Goal: Check status: Check status

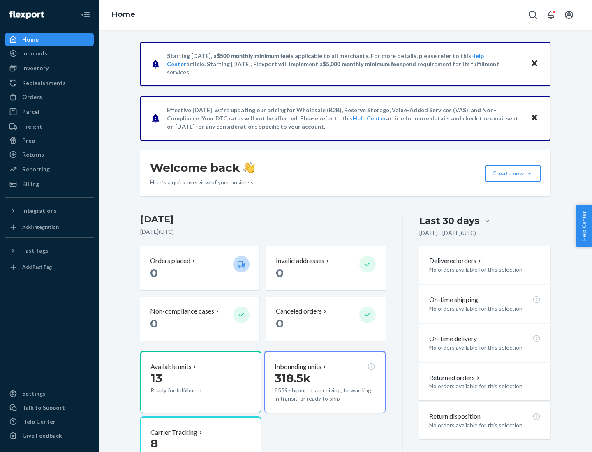
click at [529, 173] on button "Create new Create new inbound Create new order Create new product" at bounding box center [512, 173] width 55 height 16
click at [34, 53] on div "Inbounds" at bounding box center [34, 53] width 25 height 8
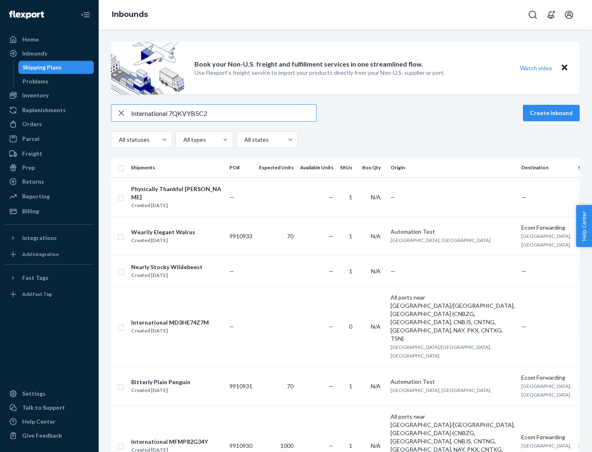
type input "International 7QKVYB5C29"
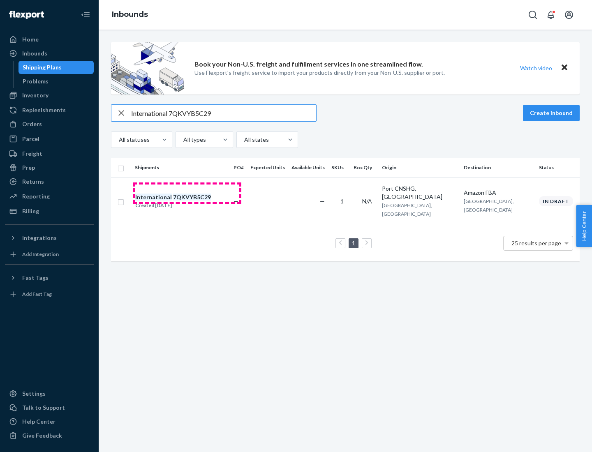
click at [187, 201] on div "Created [DATE]" at bounding box center [173, 205] width 76 height 8
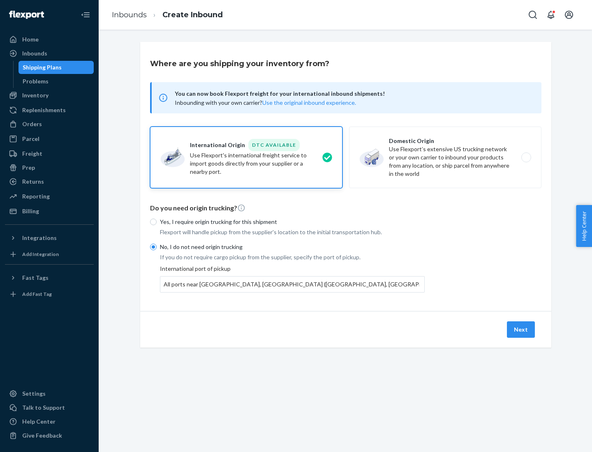
click at [521, 329] on button "Next" at bounding box center [520, 329] width 28 height 16
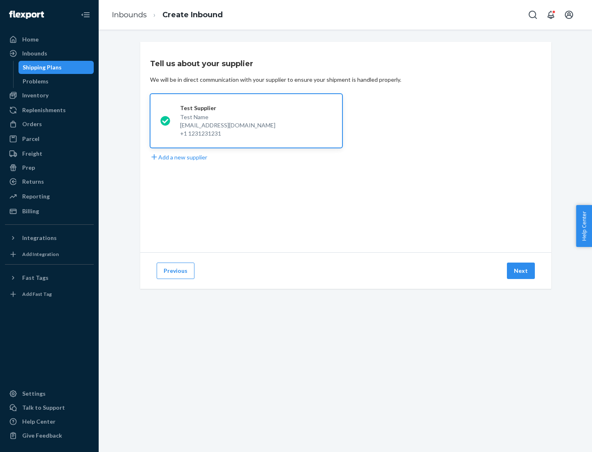
click at [521, 271] on button "Next" at bounding box center [520, 270] width 28 height 16
